Goal: Transaction & Acquisition: Book appointment/travel/reservation

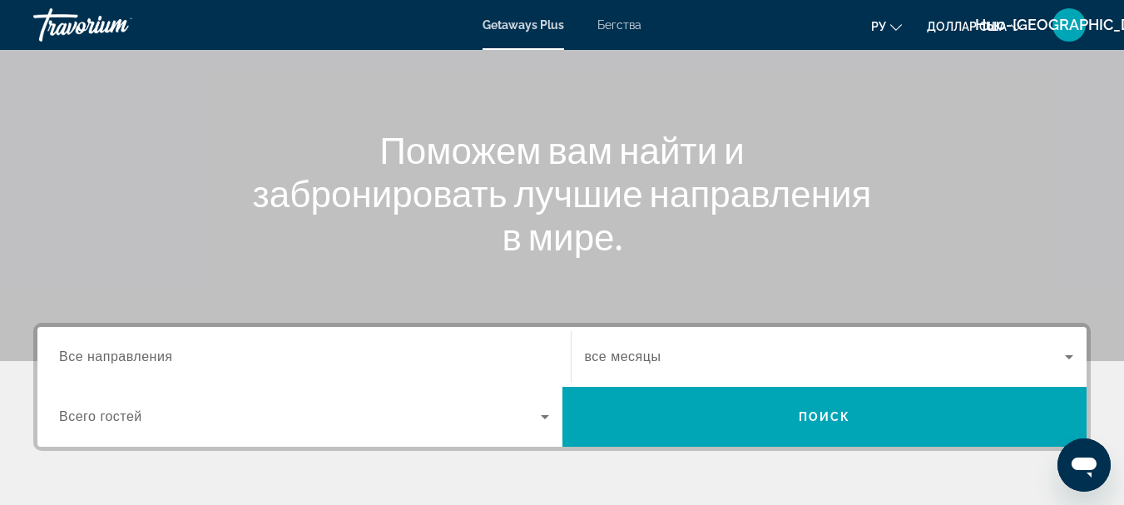
scroll to position [140, 0]
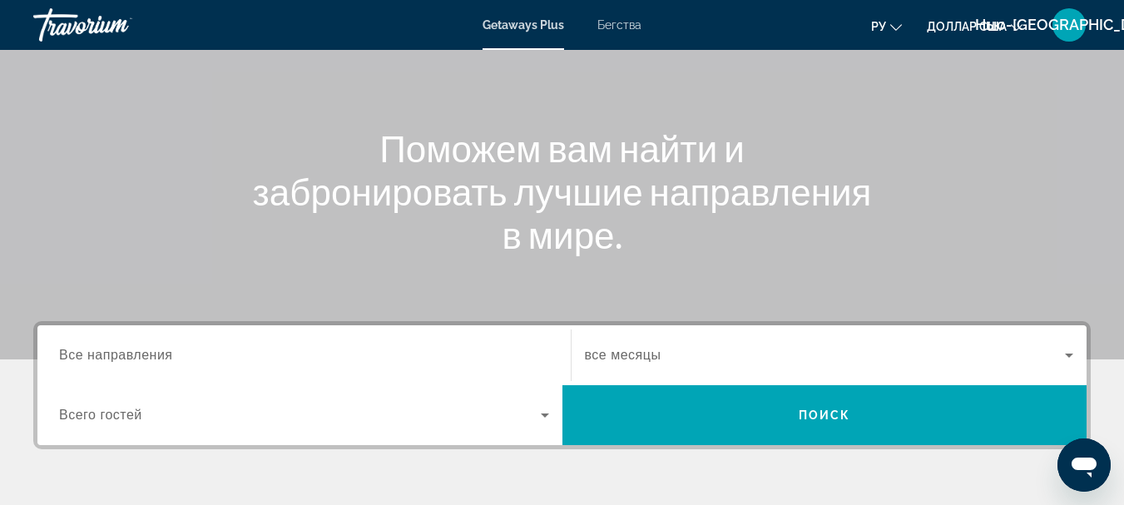
click at [144, 350] on span "Все направления" at bounding box center [116, 355] width 114 height 14
click at [144, 350] on input "Destination Все направления" at bounding box center [304, 356] width 490 height 20
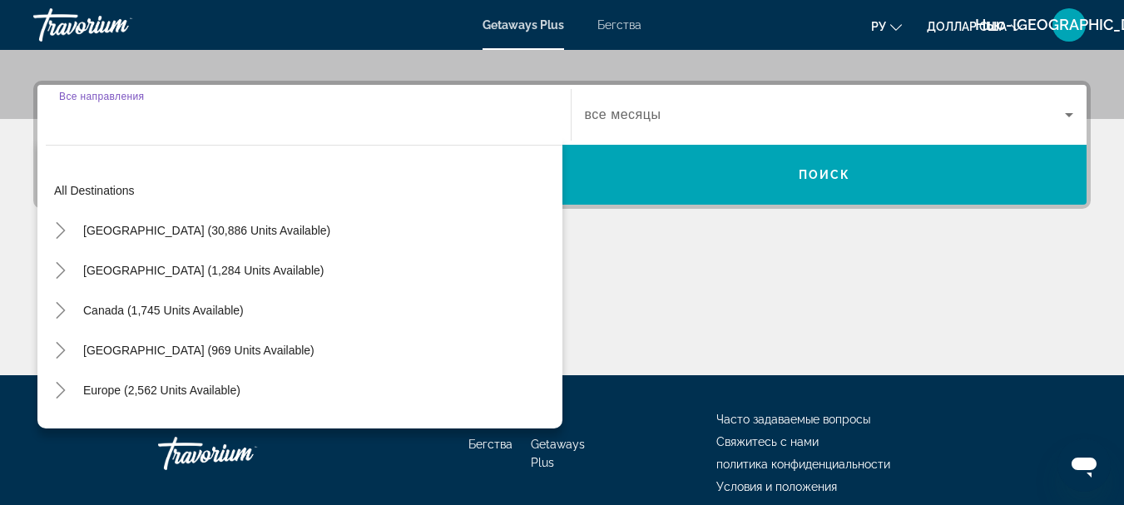
scroll to position [407, 0]
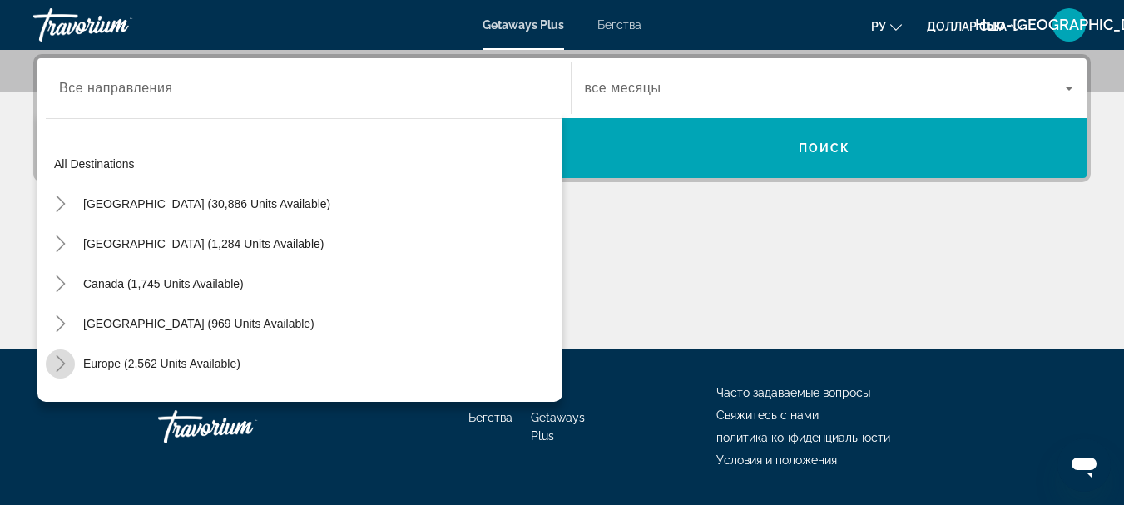
click at [59, 364] on icon "Toggle Europe (2,562 units available)" at bounding box center [60, 363] width 17 height 17
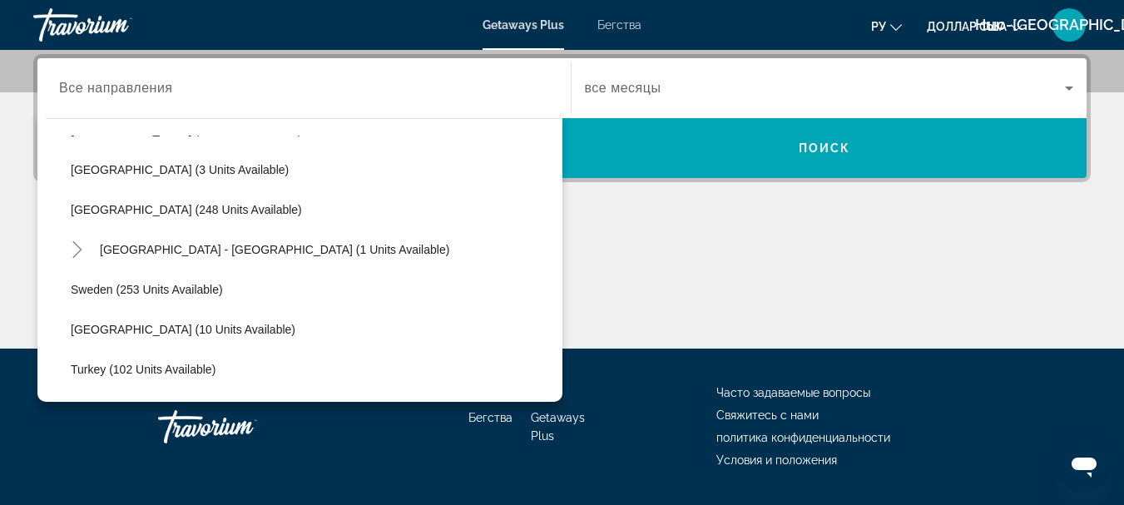
scroll to position [677, 0]
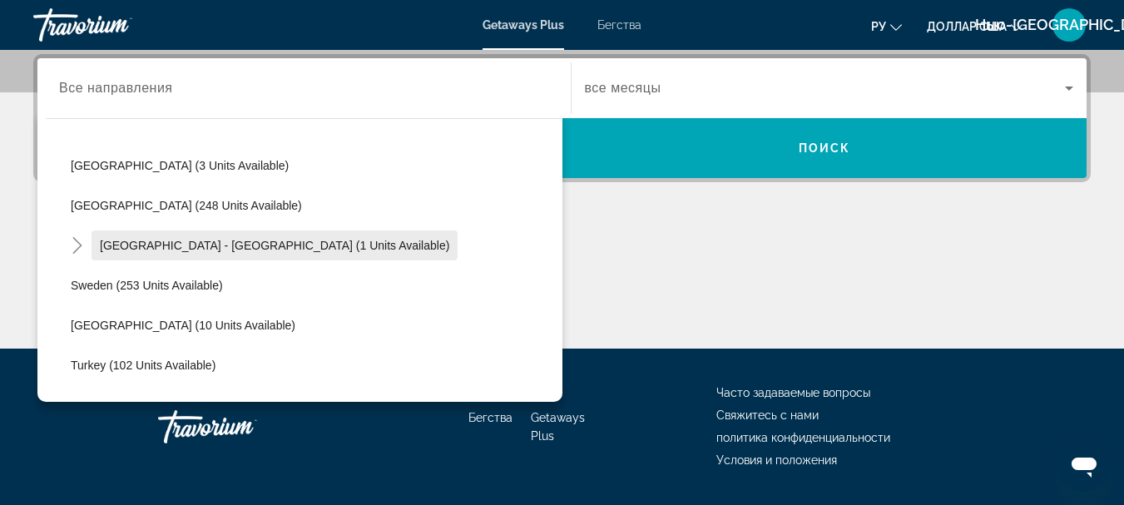
click at [302, 242] on span "Spain - Canary Islands (1 units available)" at bounding box center [274, 245] width 349 height 13
type input "**********"
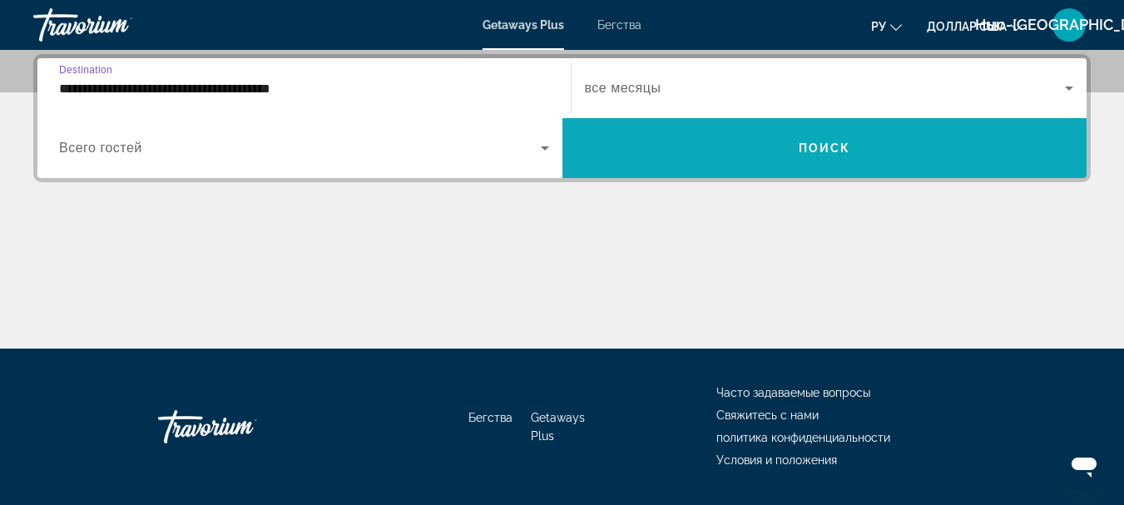
click at [813, 150] on span "Поиск" at bounding box center [825, 147] width 52 height 13
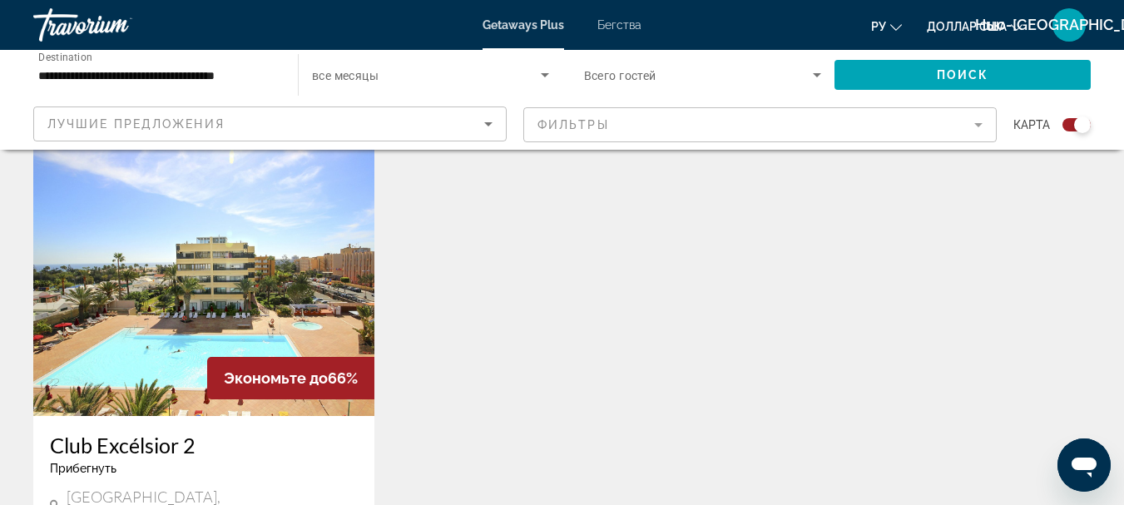
scroll to position [577, 0]
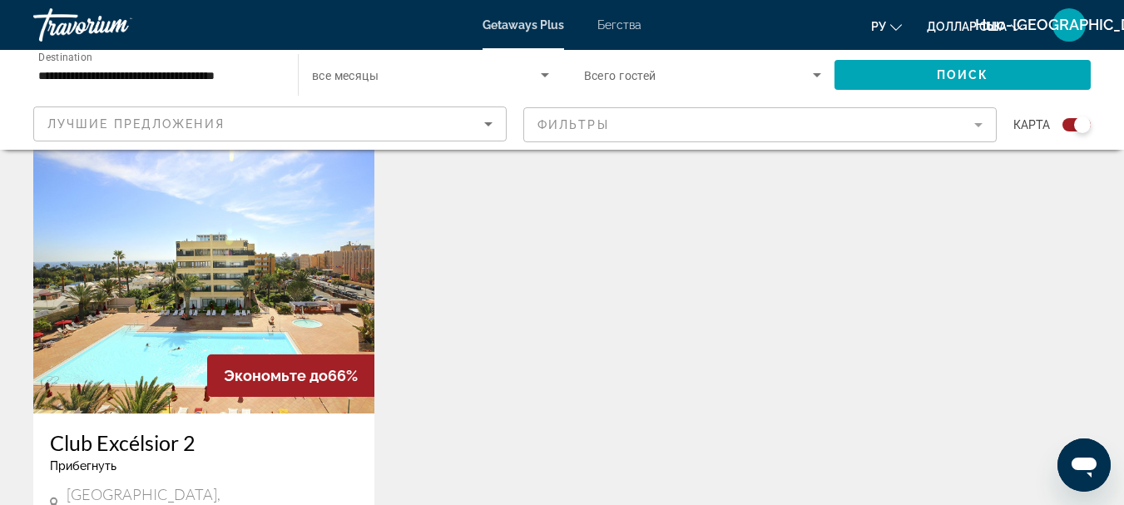
click at [618, 23] on font "Бегства" at bounding box center [619, 24] width 44 height 13
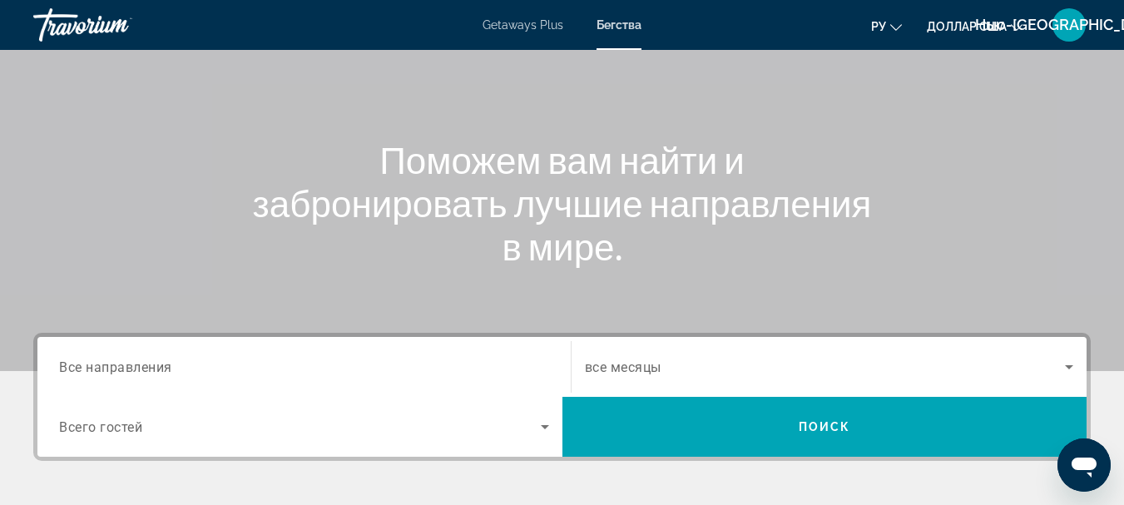
scroll to position [175, 0]
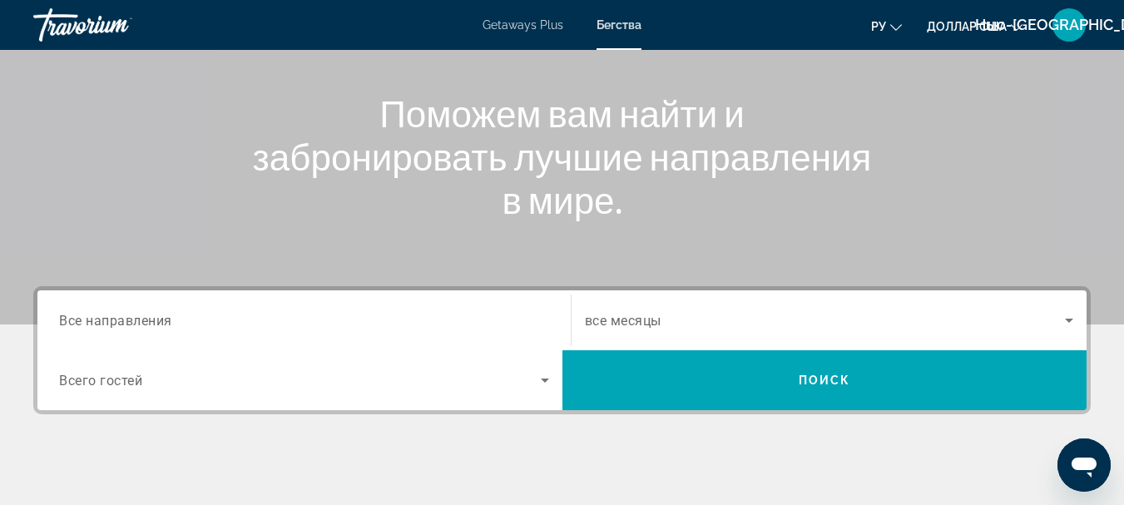
click at [155, 323] on span "Все направления" at bounding box center [115, 320] width 113 height 16
click at [155, 323] on input "Destination Все направления" at bounding box center [304, 321] width 490 height 20
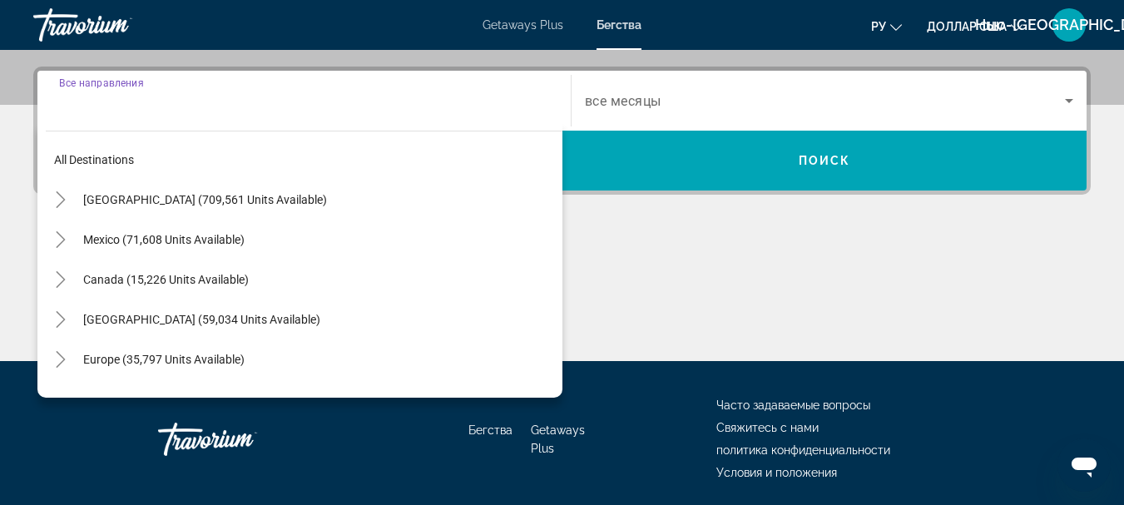
scroll to position [407, 0]
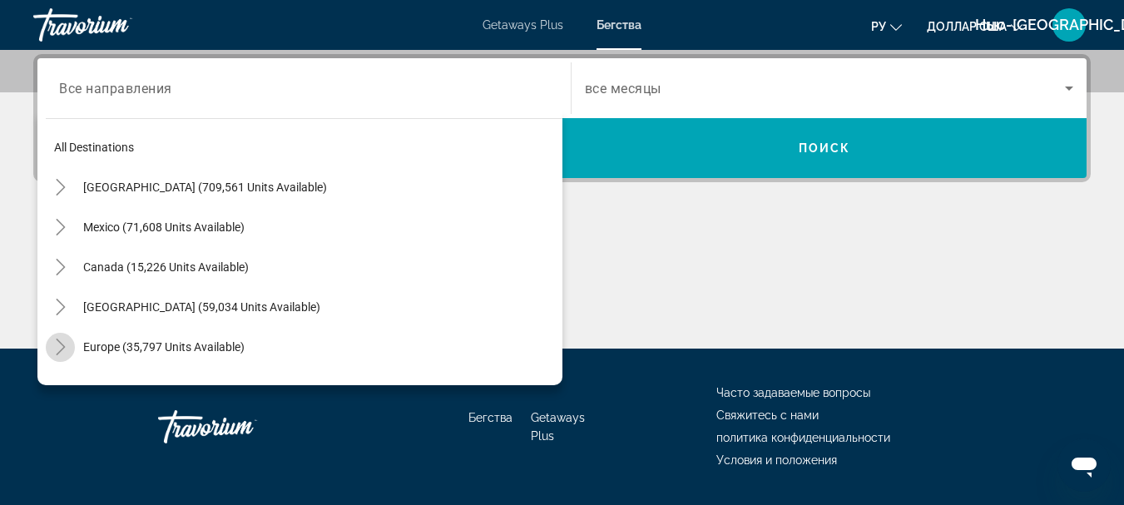
click at [57, 346] on icon "Toggle Europe (35,797 units available)" at bounding box center [60, 347] width 17 height 17
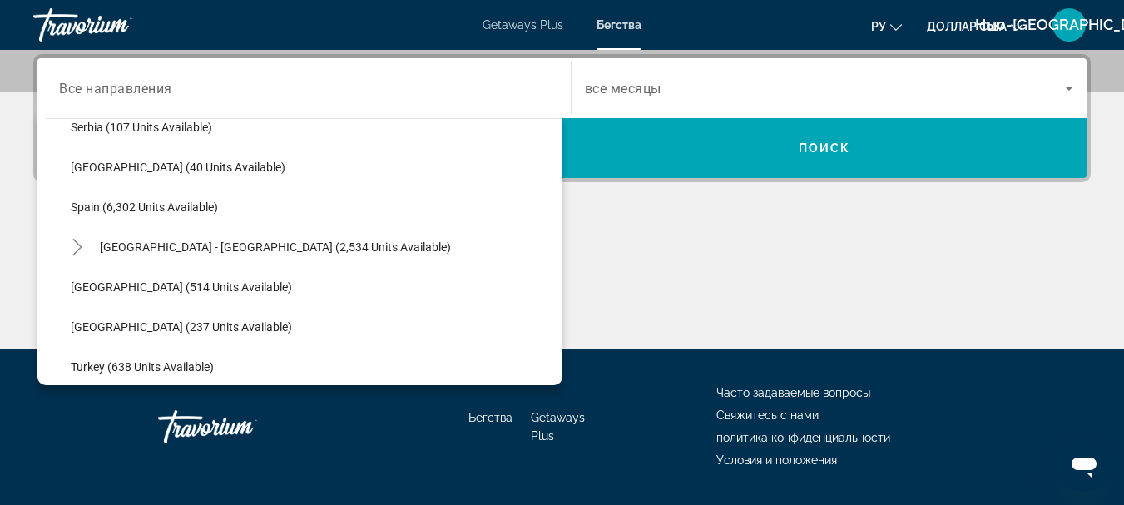
scroll to position [870, 0]
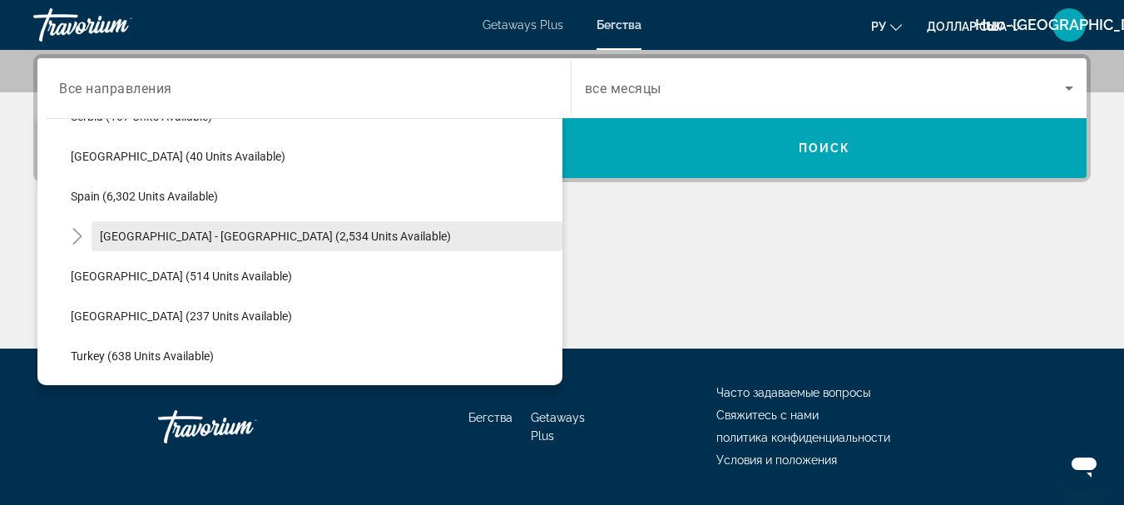
click at [319, 239] on span "Spain - Canary Islands (2,534 units available)" at bounding box center [275, 236] width 351 height 13
type input "**********"
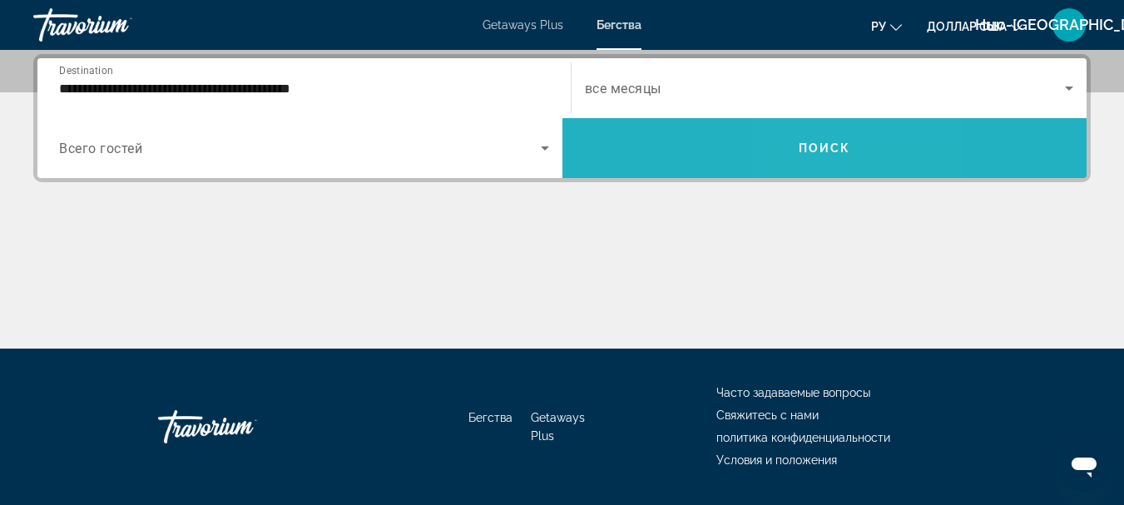
click at [815, 137] on span "Search widget" at bounding box center [824, 148] width 525 height 40
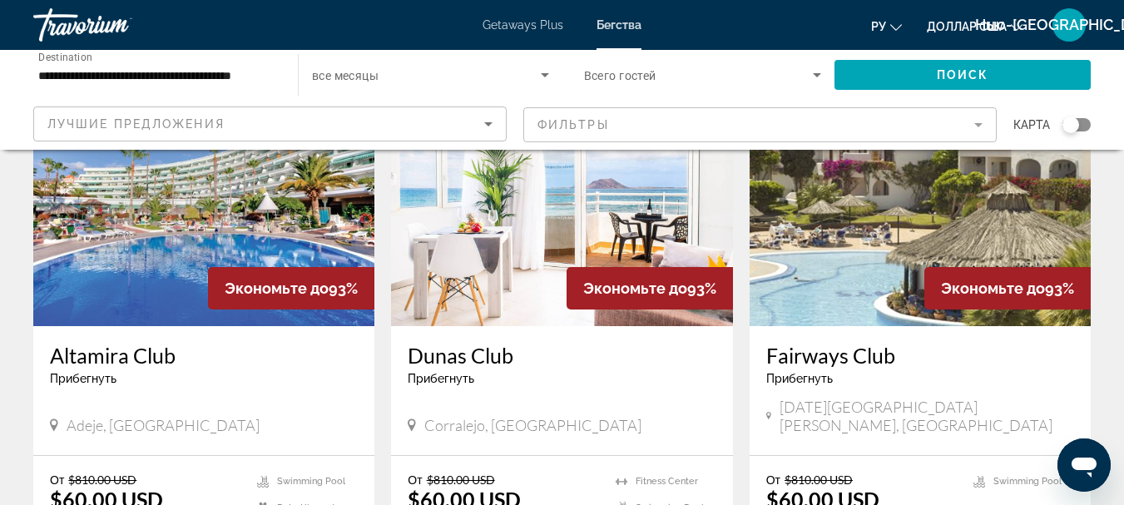
scroll to position [1332, 0]
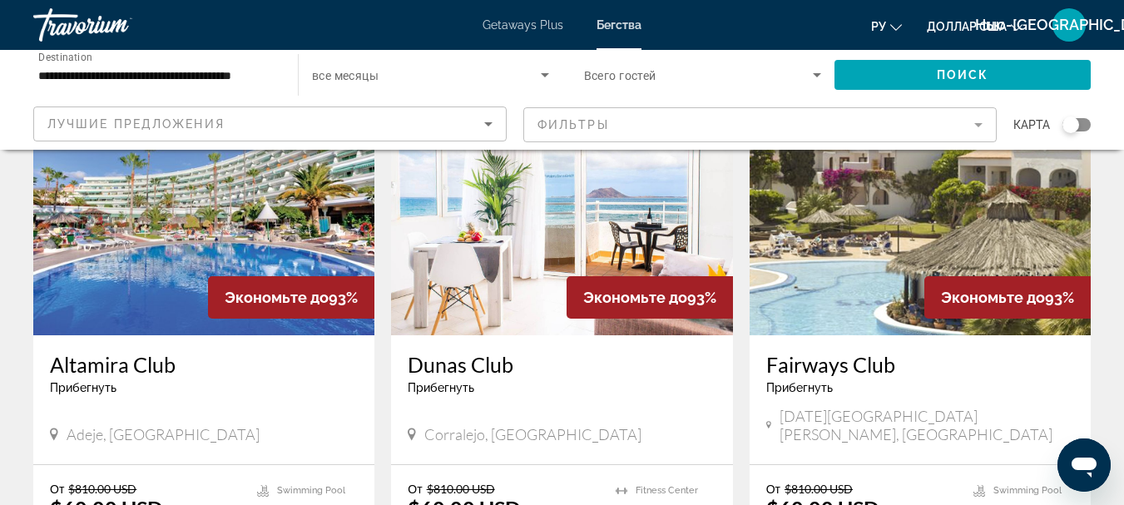
click at [190, 233] on img "Основное содержание" at bounding box center [203, 202] width 341 height 266
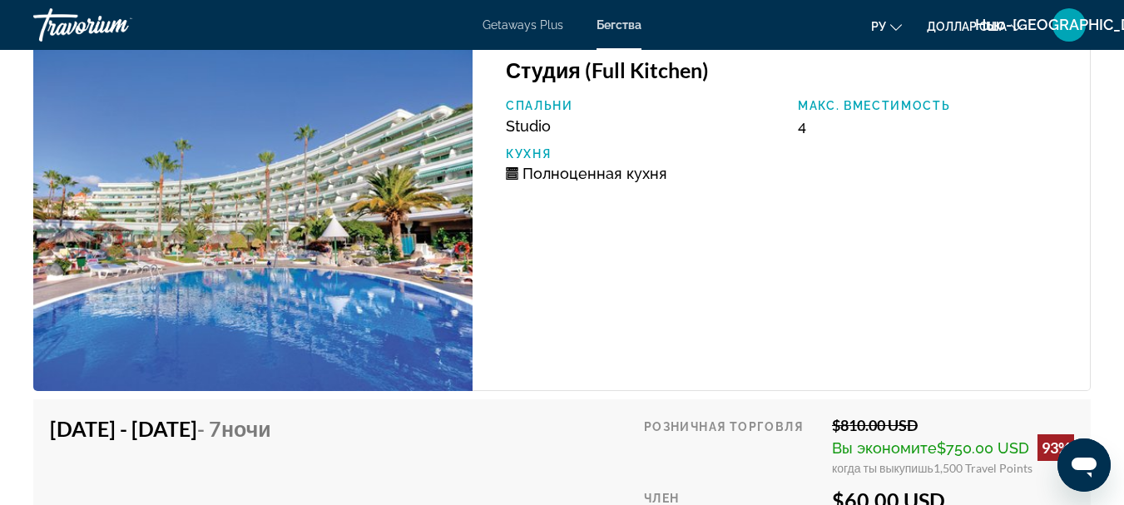
scroll to position [3011, 0]
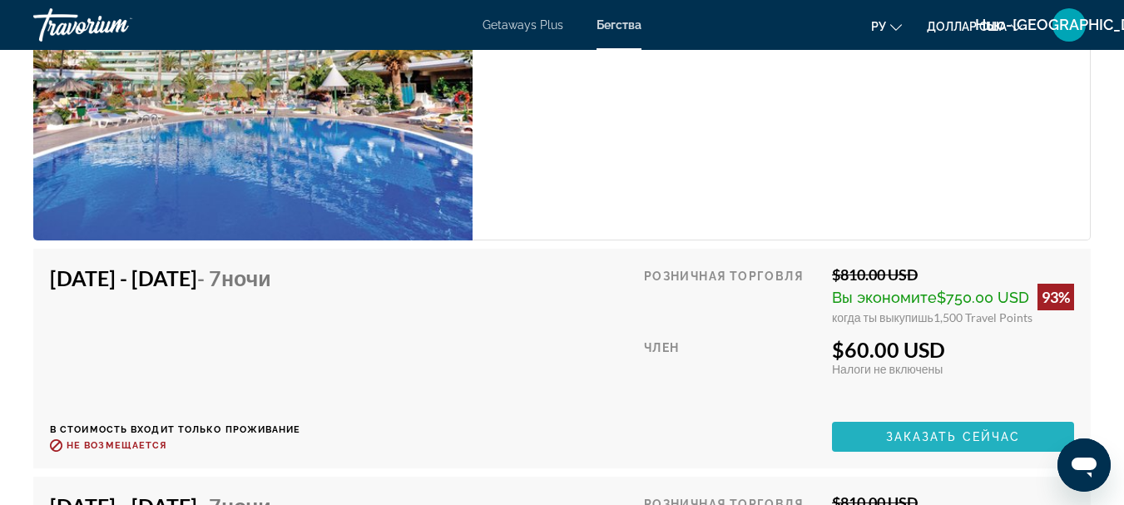
click at [939, 417] on span "Основное содержание" at bounding box center [953, 437] width 242 height 40
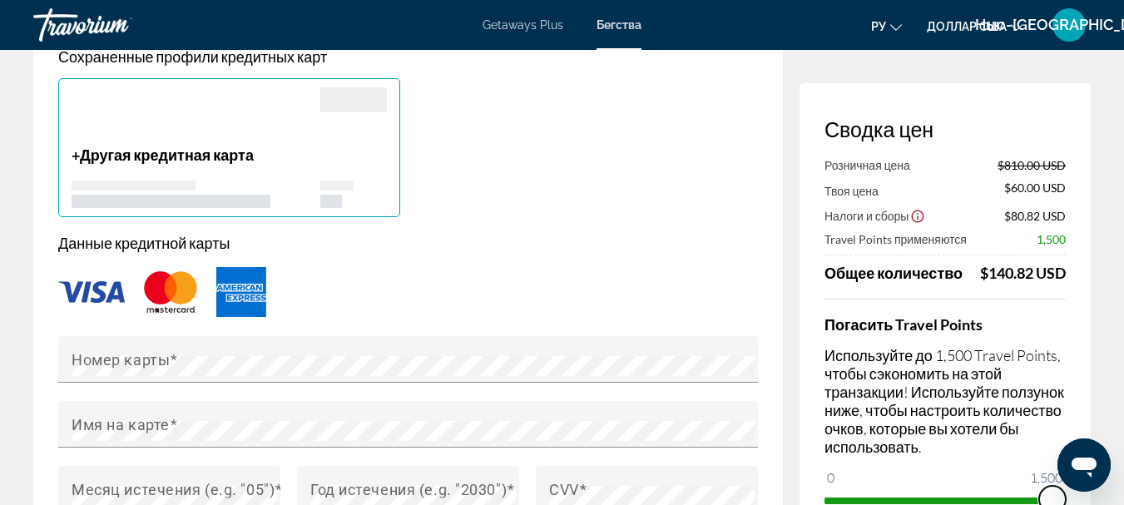
scroll to position [1250, 0]
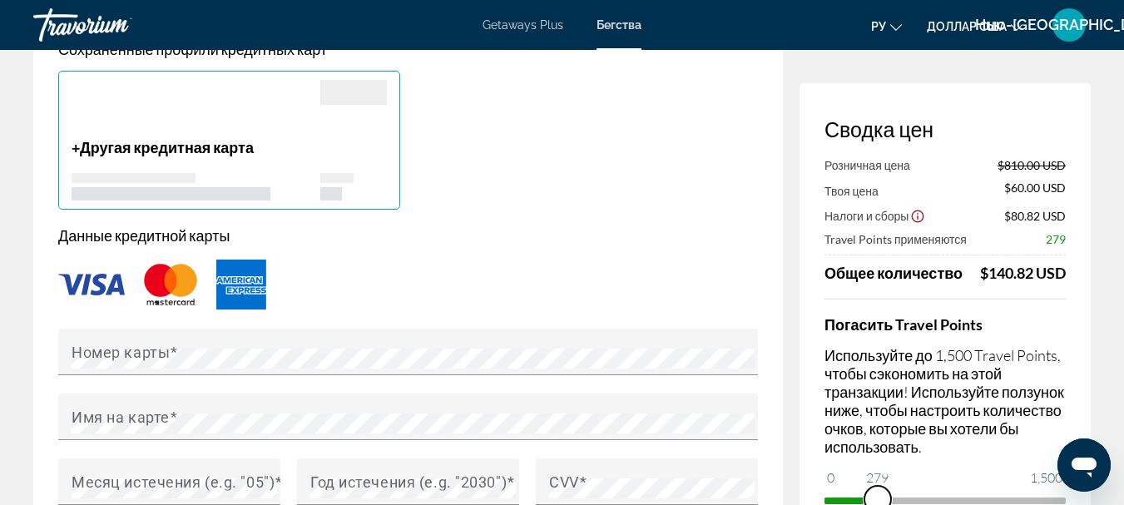
drag, startPoint x: 1046, startPoint y: 493, endPoint x: 878, endPoint y: 499, distance: 168.2
click at [878, 499] on span "ngx-slider" at bounding box center [878, 499] width 27 height 27
drag, startPoint x: 878, startPoint y: 499, endPoint x: 1079, endPoint y: 493, distance: 201.5
click at [1079, 493] on div "Сводка цен Розничная цена $810.00 USD Твоя цена $670.50 USD Налоги и сборы $129…" at bounding box center [945, 314] width 291 height 463
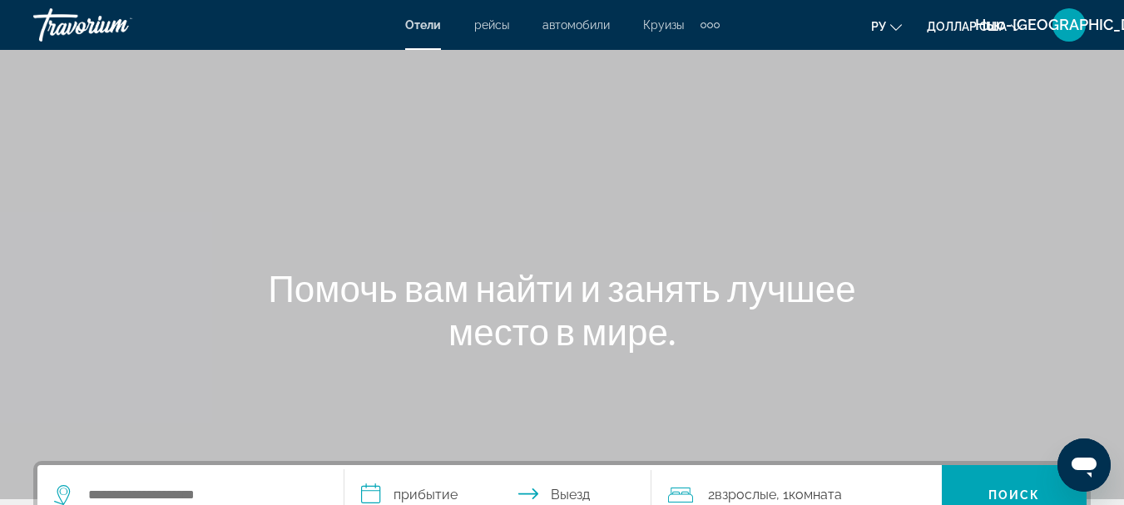
click at [713, 23] on div "Дополнительные элементы навигации" at bounding box center [710, 24] width 19 height 25
click at [688, 57] on font "деятельность" at bounding box center [669, 55] width 76 height 13
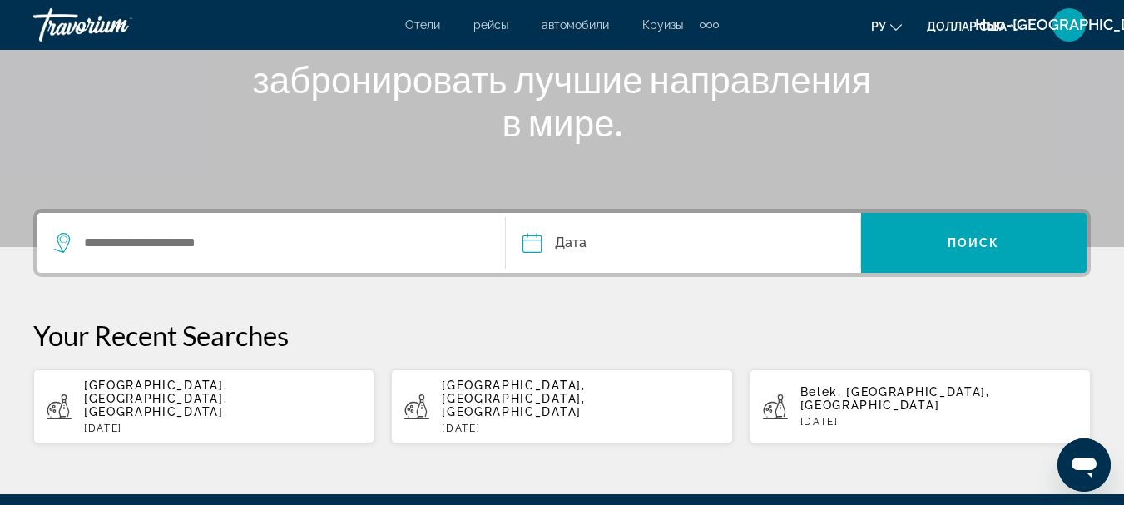
scroll to position [260, 0]
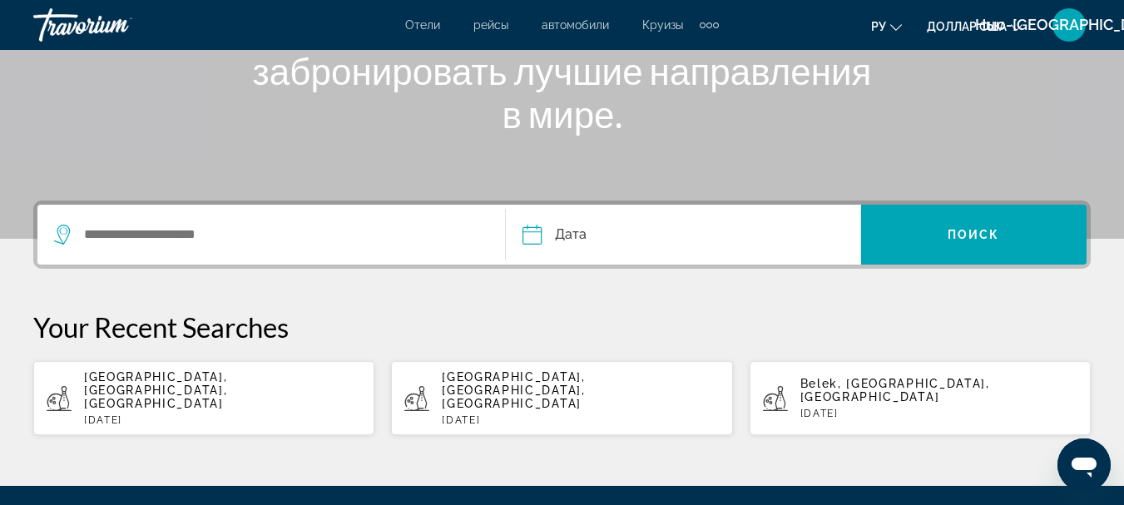
click at [135, 380] on span "[GEOGRAPHIC_DATA], [GEOGRAPHIC_DATA], [GEOGRAPHIC_DATA]" at bounding box center [155, 390] width 143 height 40
type input "**********"
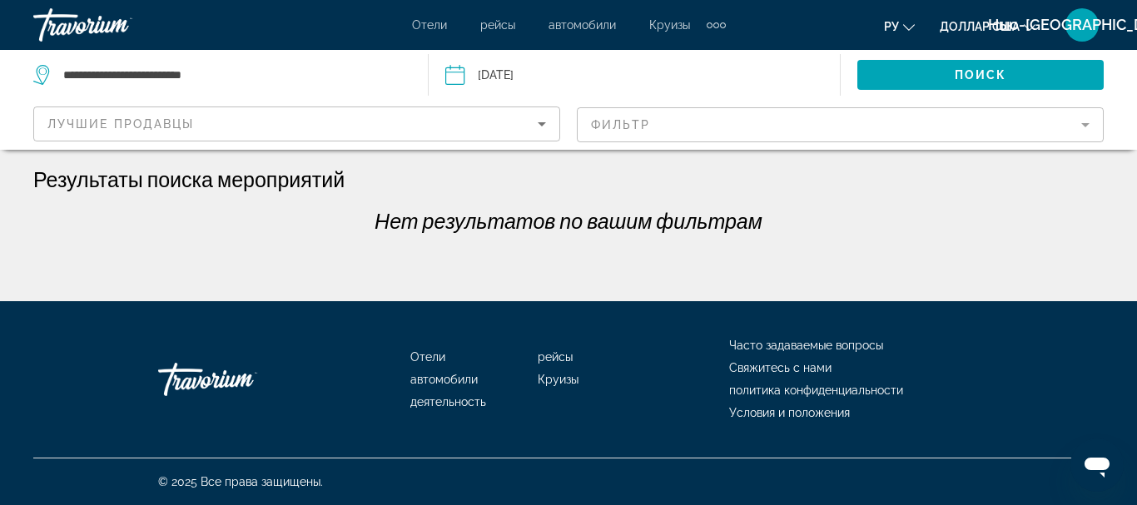
click at [554, 76] on input "Date: Aug 20, 2025" at bounding box center [543, 77] width 204 height 55
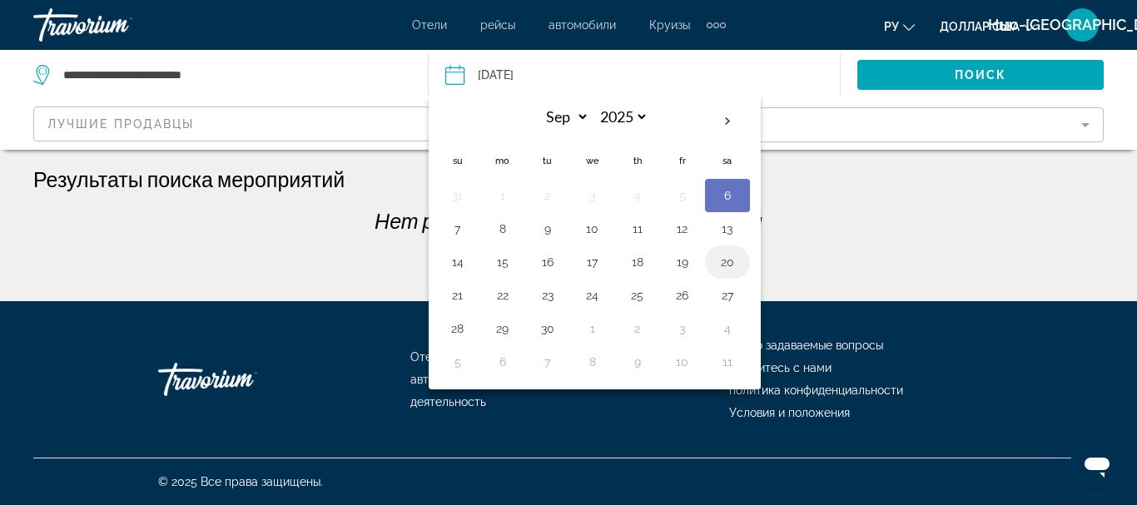
click at [720, 268] on button "20" at bounding box center [727, 261] width 27 height 23
type input "**********"
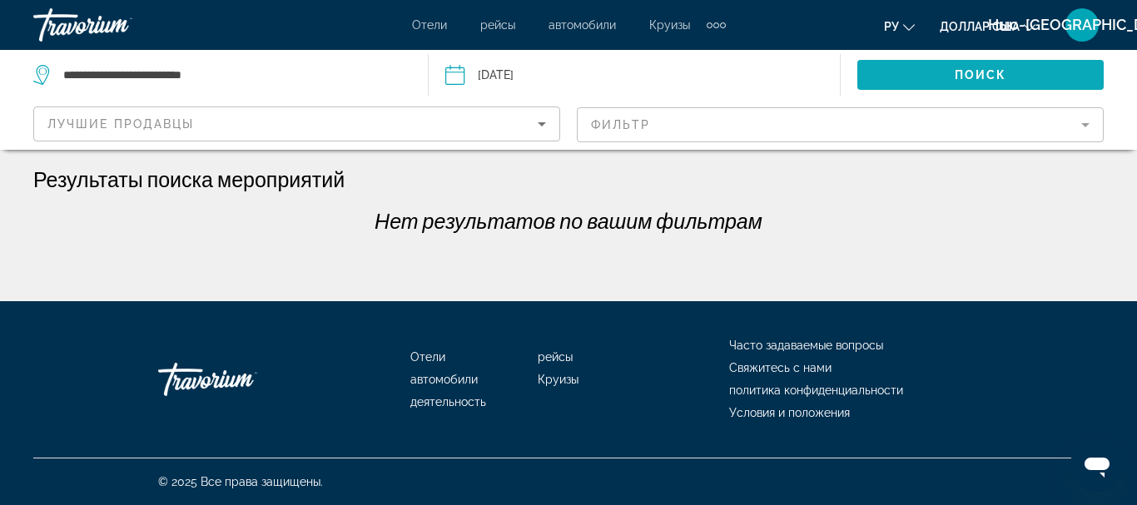
click at [956, 74] on span "Поиск" at bounding box center [980, 74] width 52 height 13
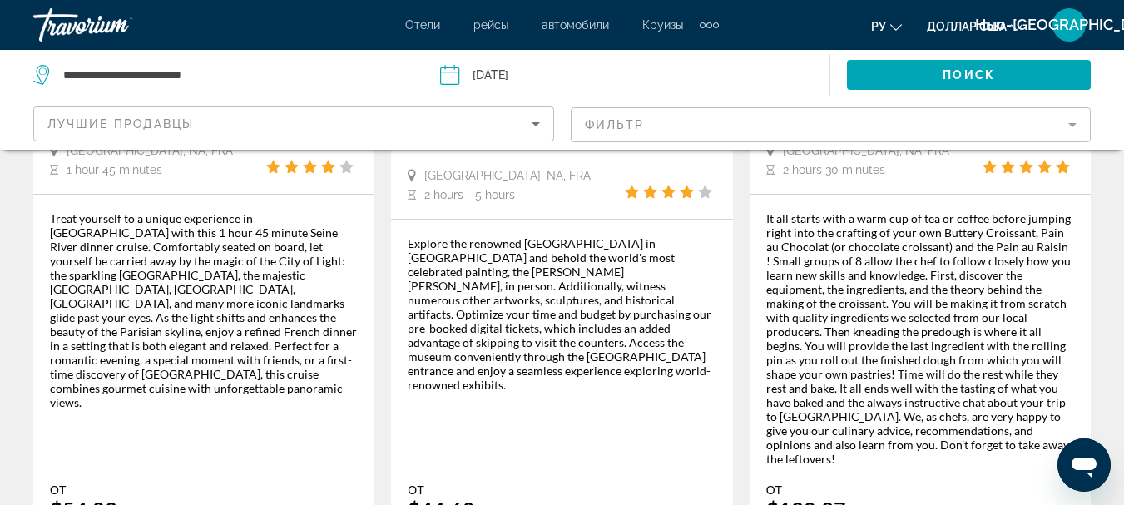
scroll to position [2812, 0]
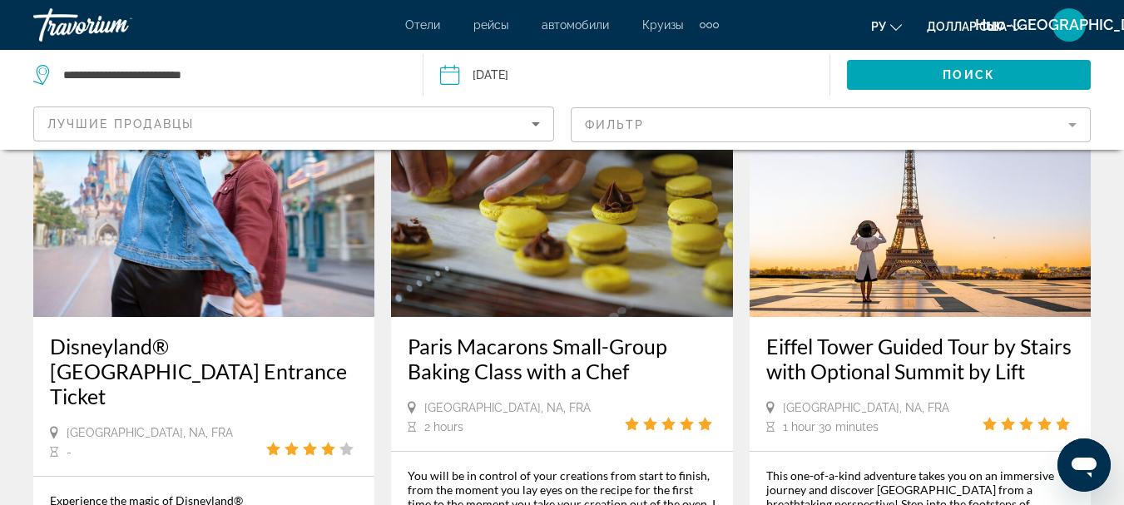
scroll to position [992, 0]
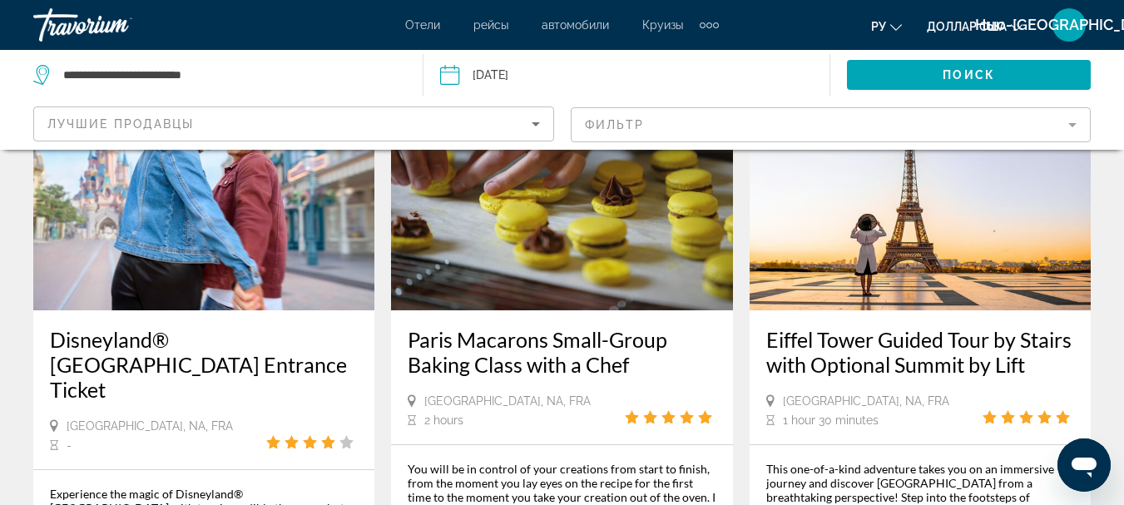
click at [152, 243] on img "Основное содержание" at bounding box center [203, 177] width 341 height 266
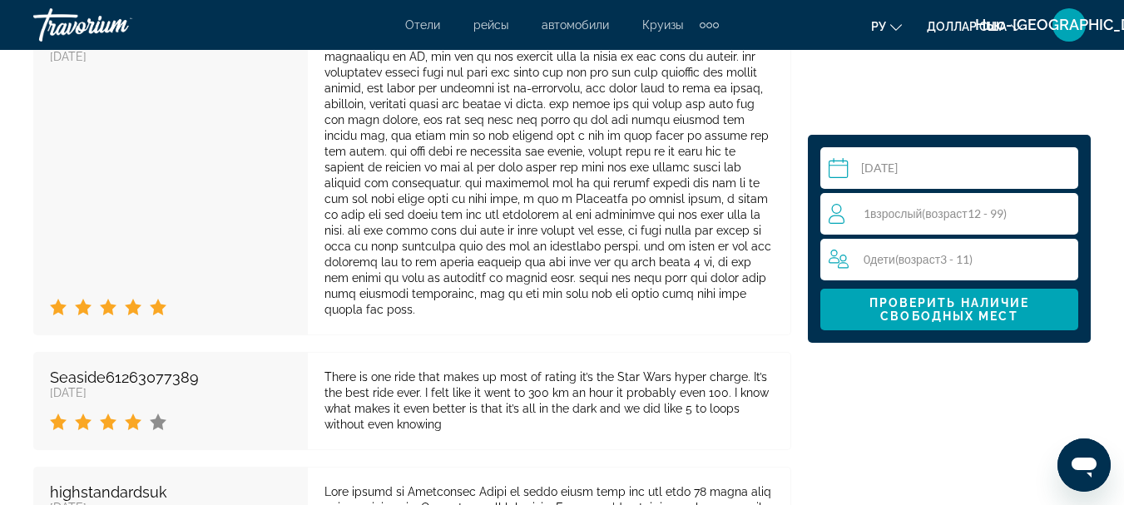
scroll to position [5125, 0]
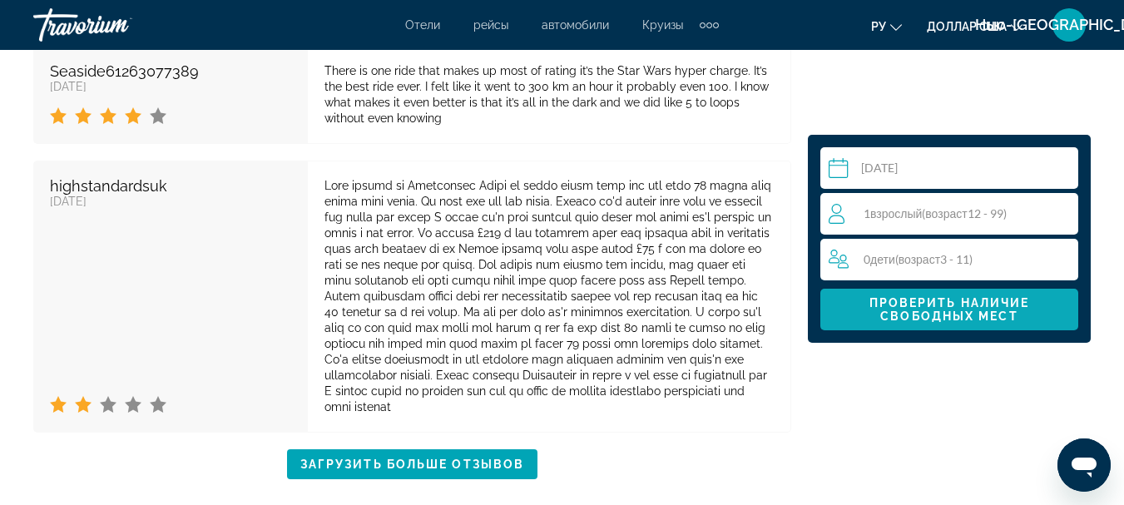
click at [990, 298] on span "Проверить наличие свободных мест" at bounding box center [950, 309] width 161 height 27
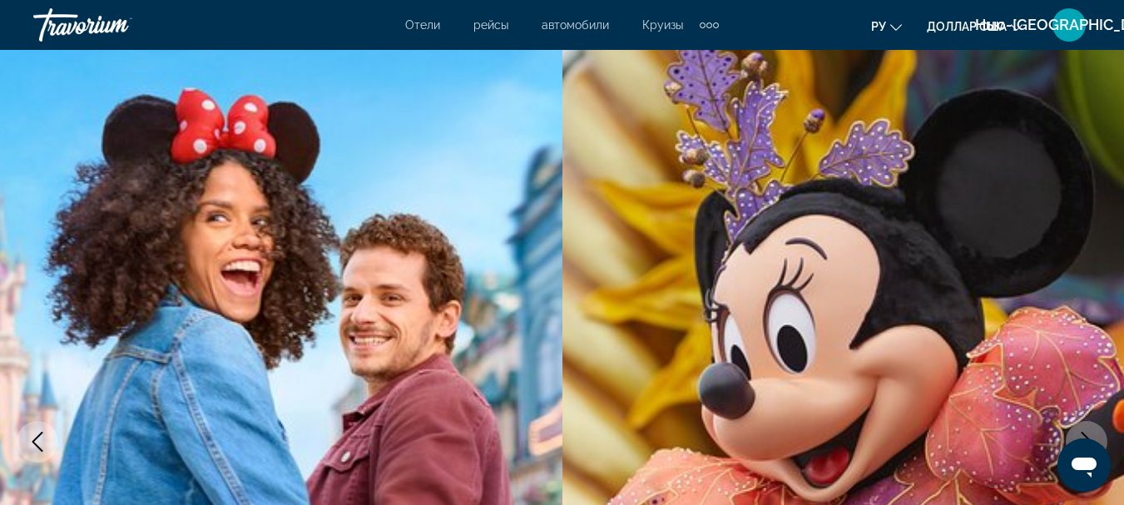
scroll to position [0, 0]
